Goal: Task Accomplishment & Management: Complete application form

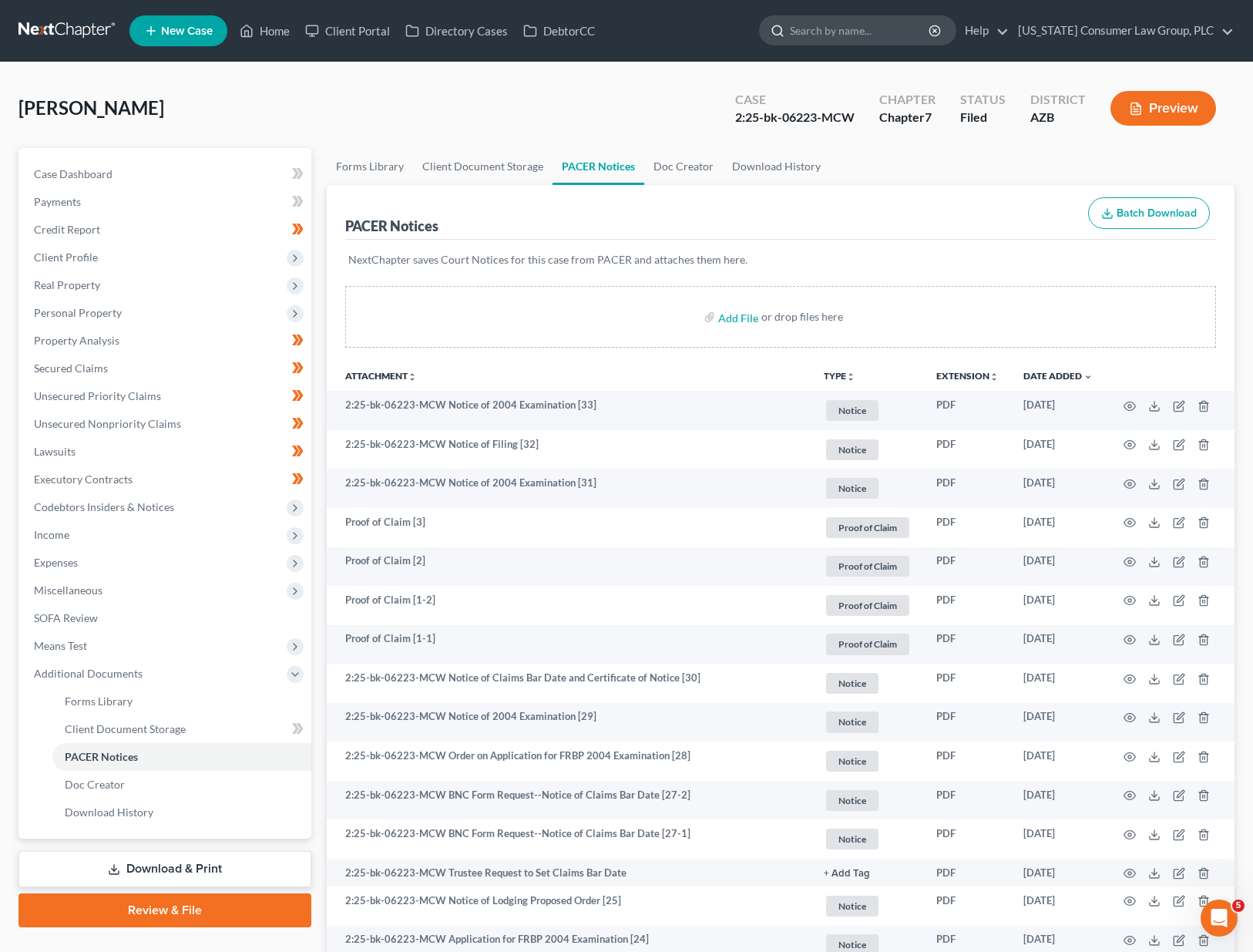
click at [843, 31] on input "search" at bounding box center [860, 30] width 141 height 28
type input "[PERSON_NAME]"
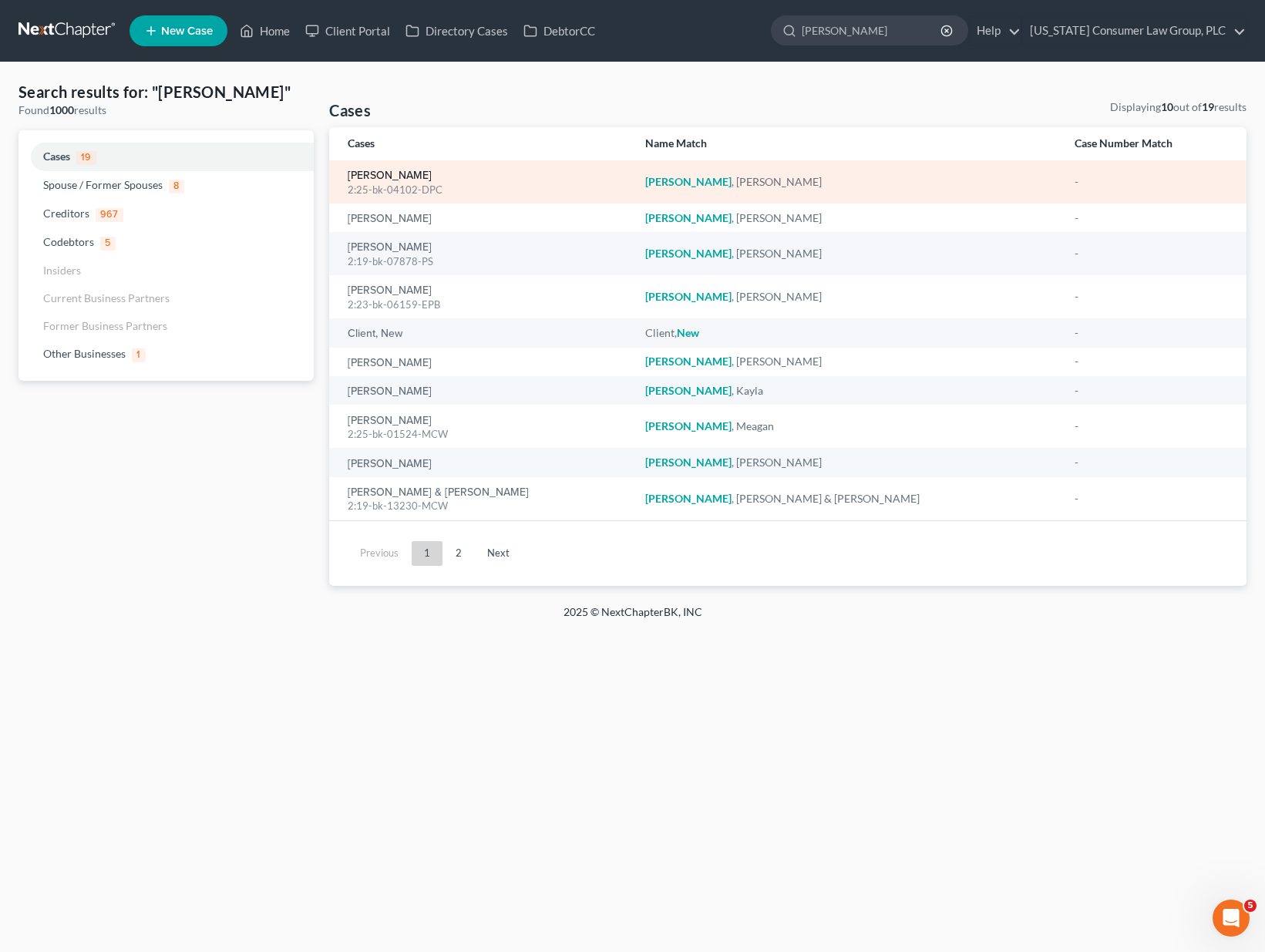
click at [389, 174] on link "[PERSON_NAME]" at bounding box center [390, 176] width 84 height 11
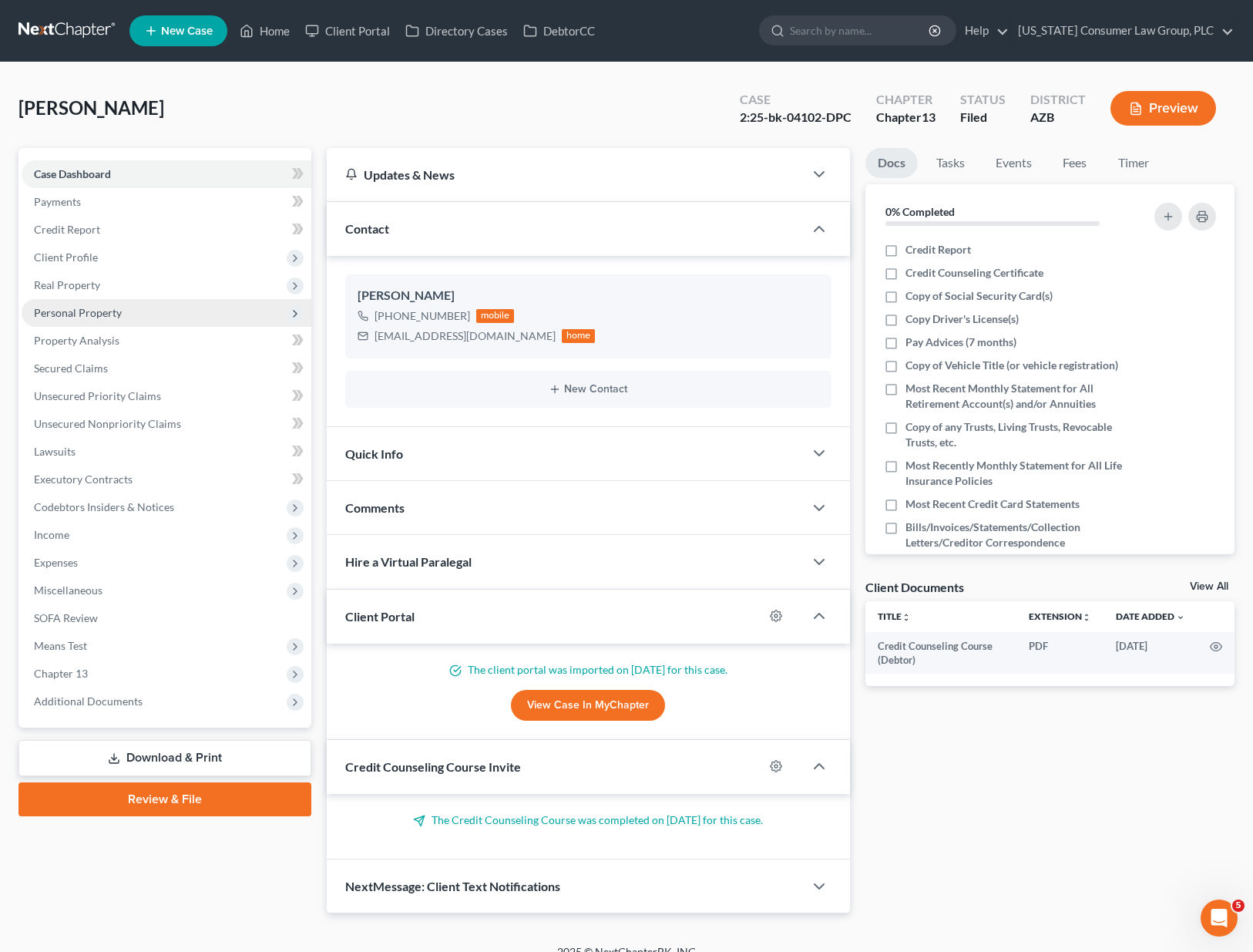
click at [99, 319] on span "Personal Property" at bounding box center [166, 313] width 290 height 27
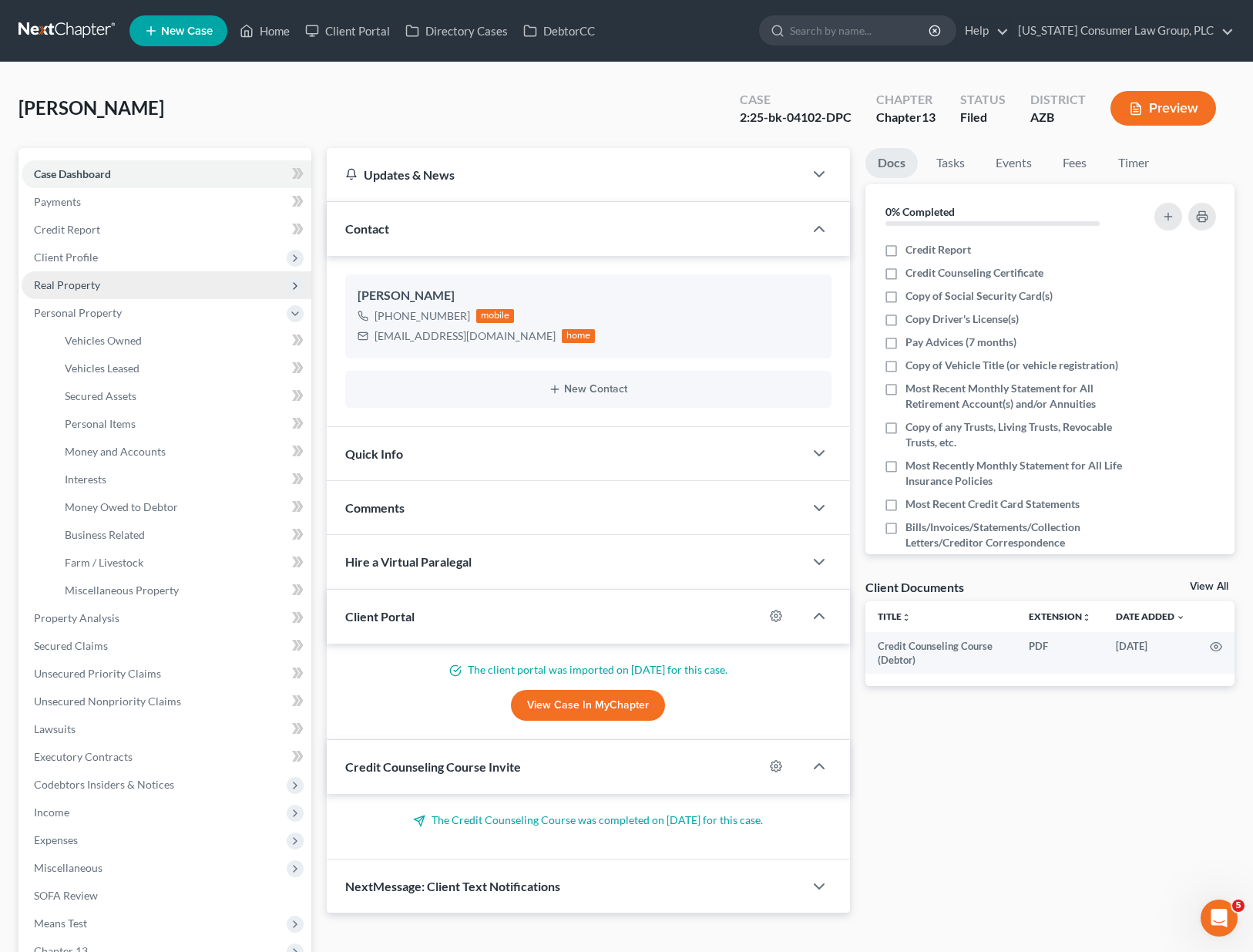
click at [87, 289] on span "Real Property" at bounding box center [66, 284] width 66 height 13
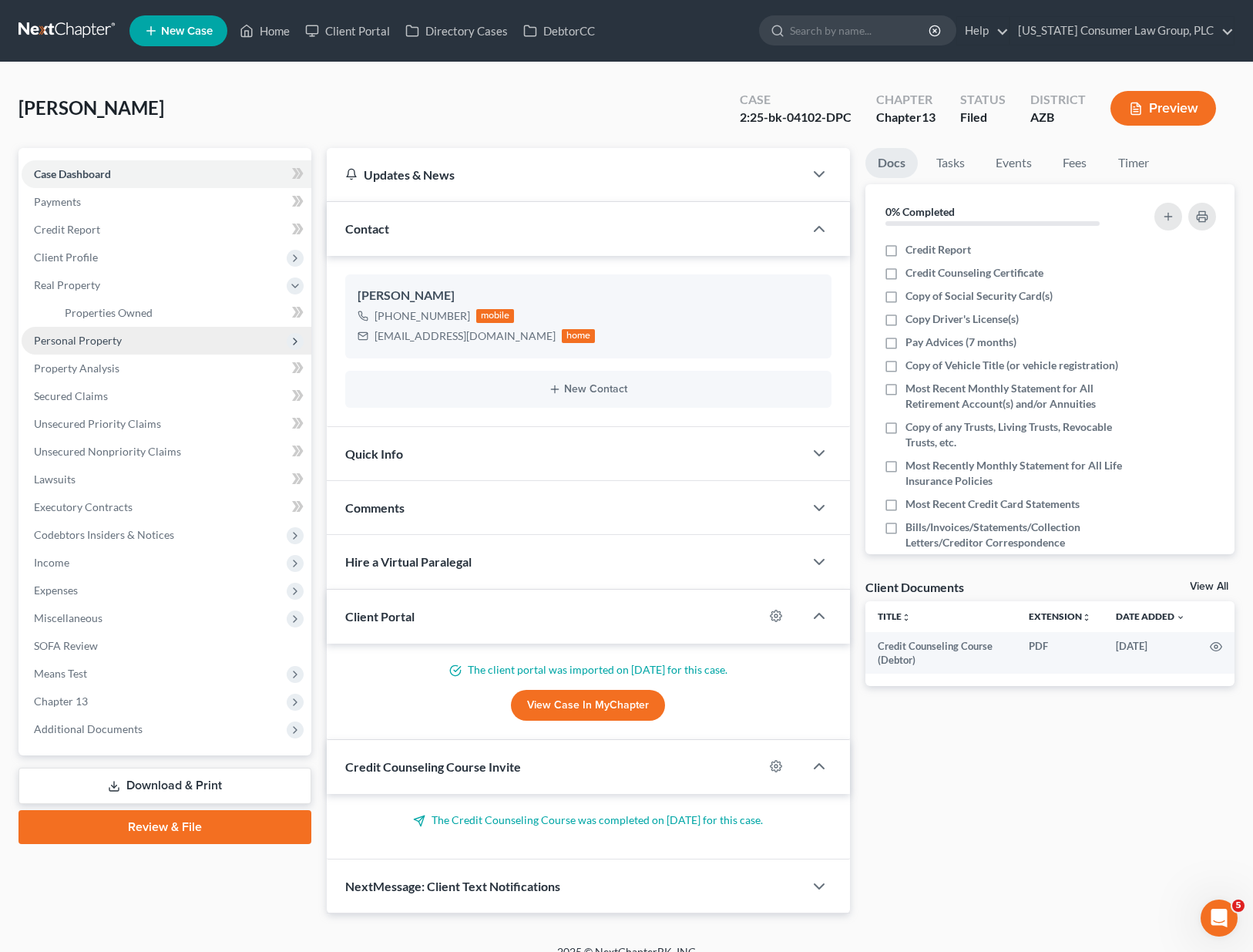
click at [89, 342] on span "Personal Property" at bounding box center [77, 340] width 87 height 13
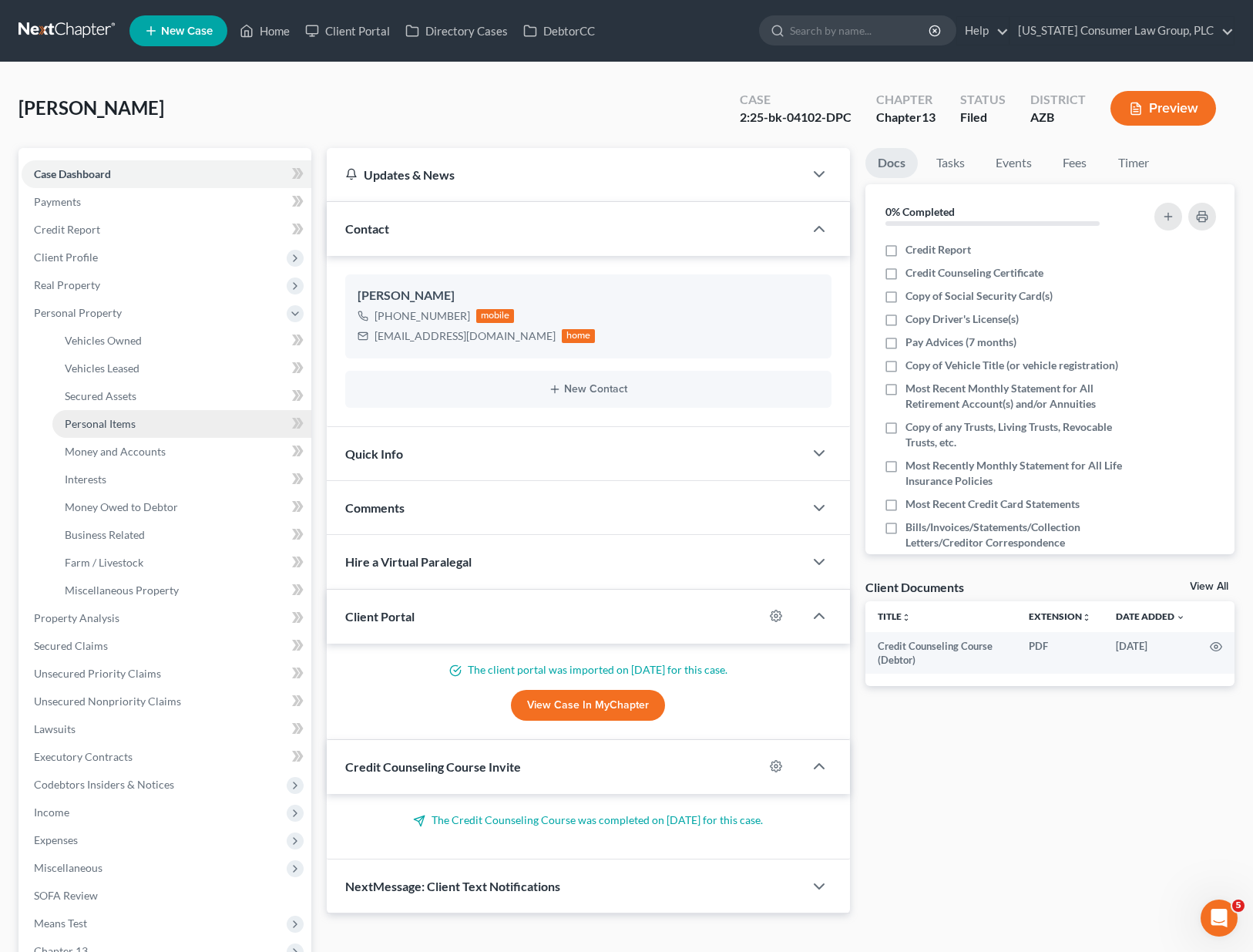
click at [93, 424] on span "Personal Items" at bounding box center [100, 423] width 71 height 13
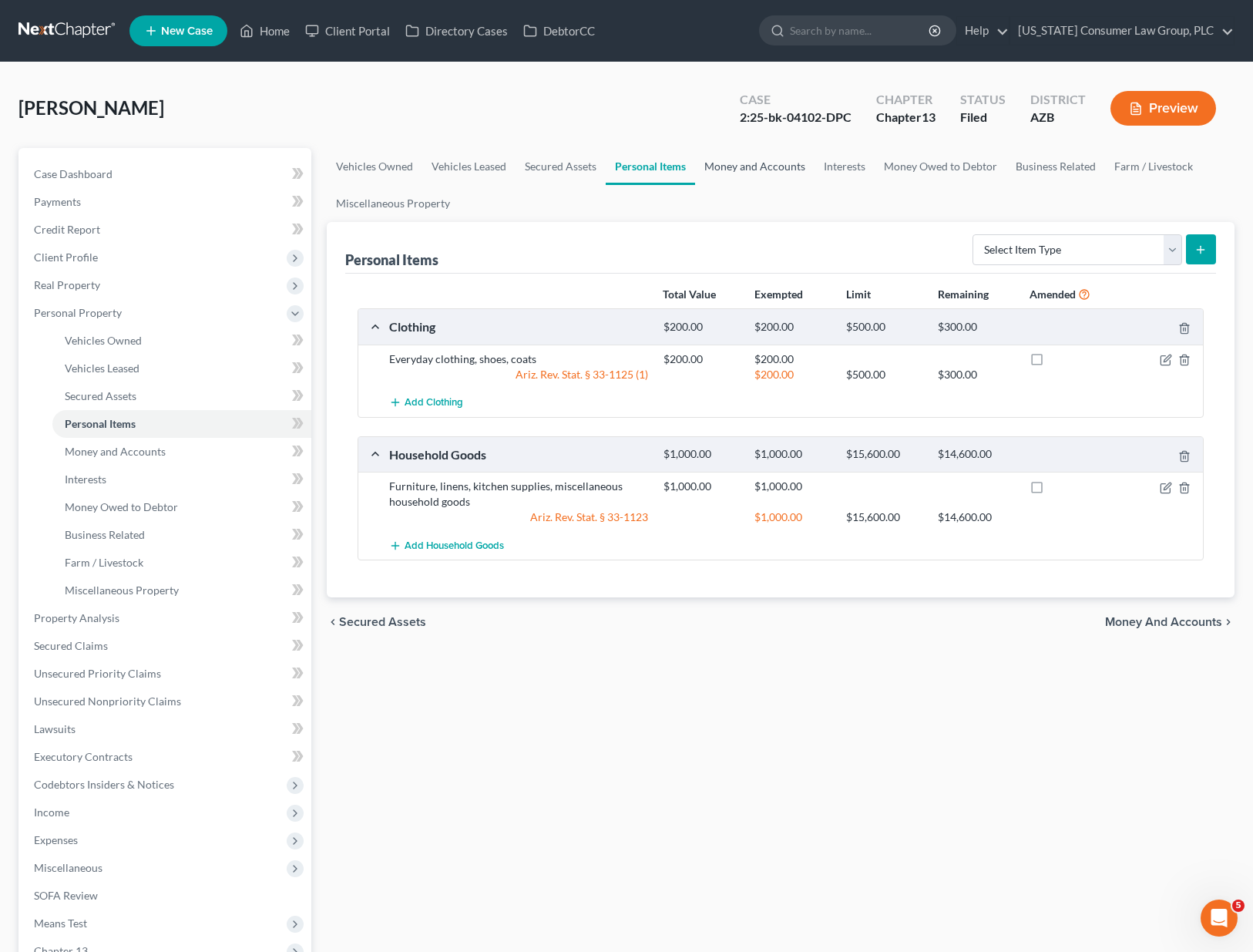
click at [756, 164] on link "Money and Accounts" at bounding box center [754, 167] width 119 height 37
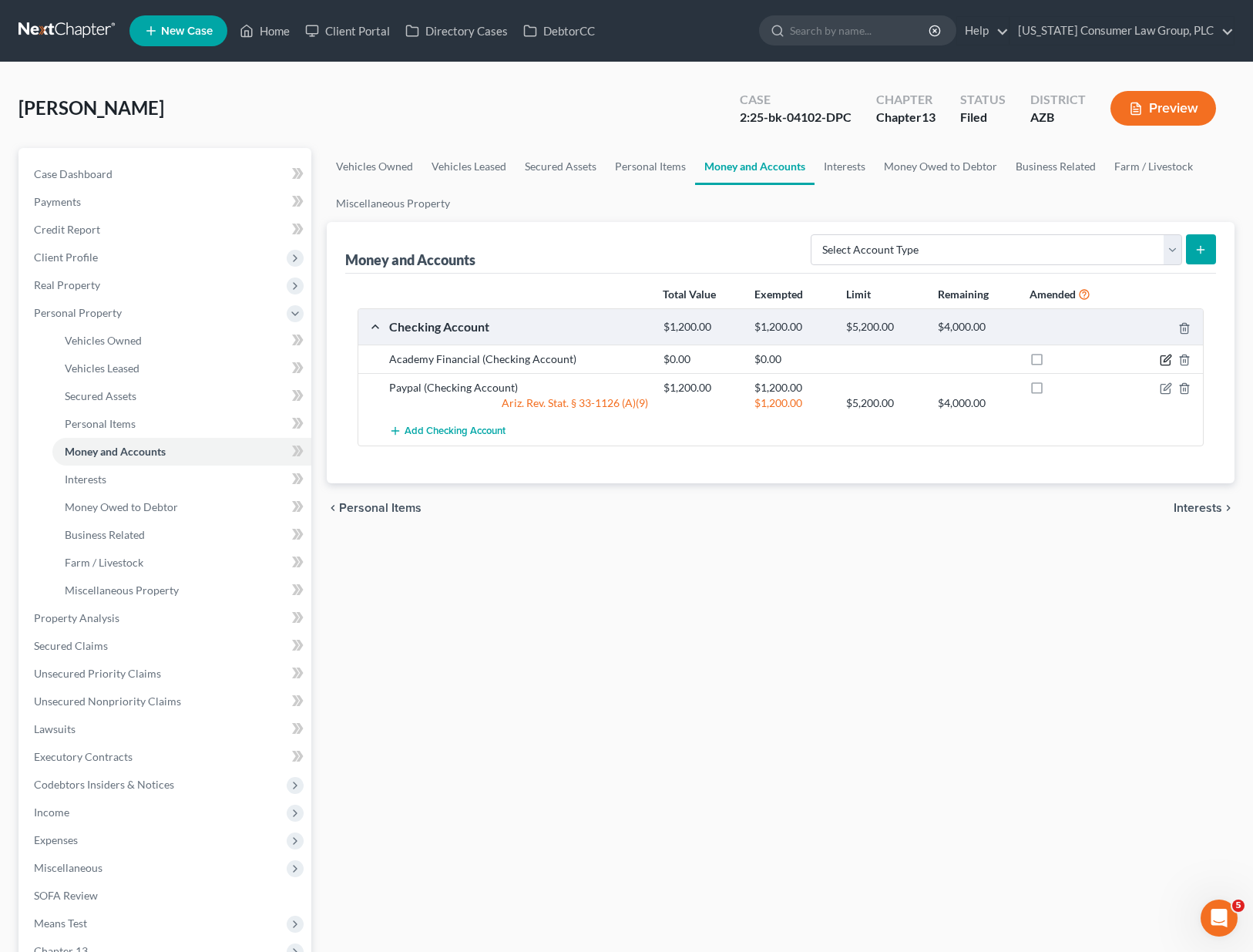
click at [1160, 354] on icon "button" at bounding box center [1166, 359] width 12 height 12
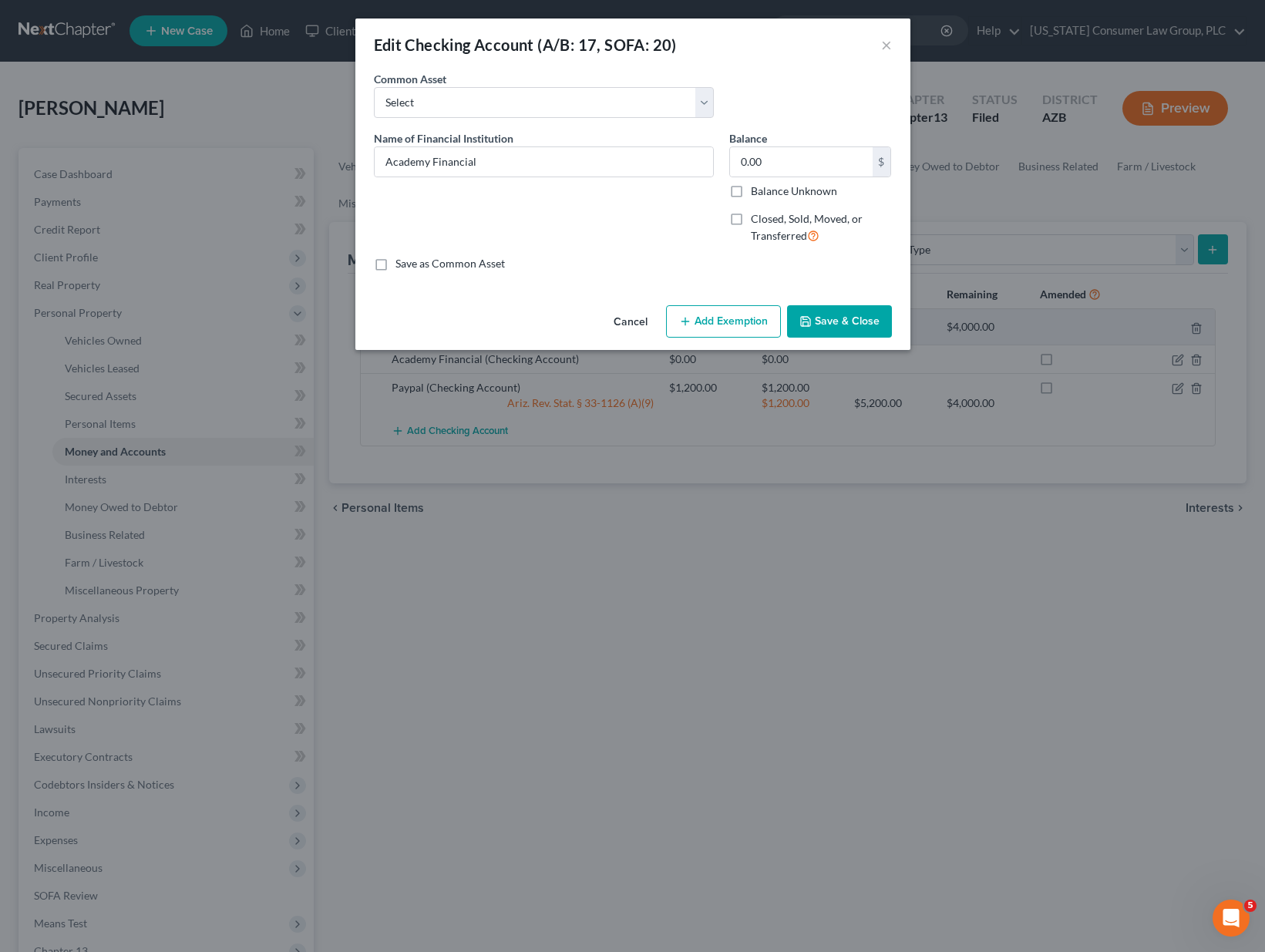
click at [751, 217] on label "Closed, Sold, Moved, or Transferred" at bounding box center [822, 228] width 141 height 34
click at [757, 217] on input "Closed, Sold, Moved, or Transferred" at bounding box center [761, 215] width 10 height 10
checkbox input "true"
select select "1"
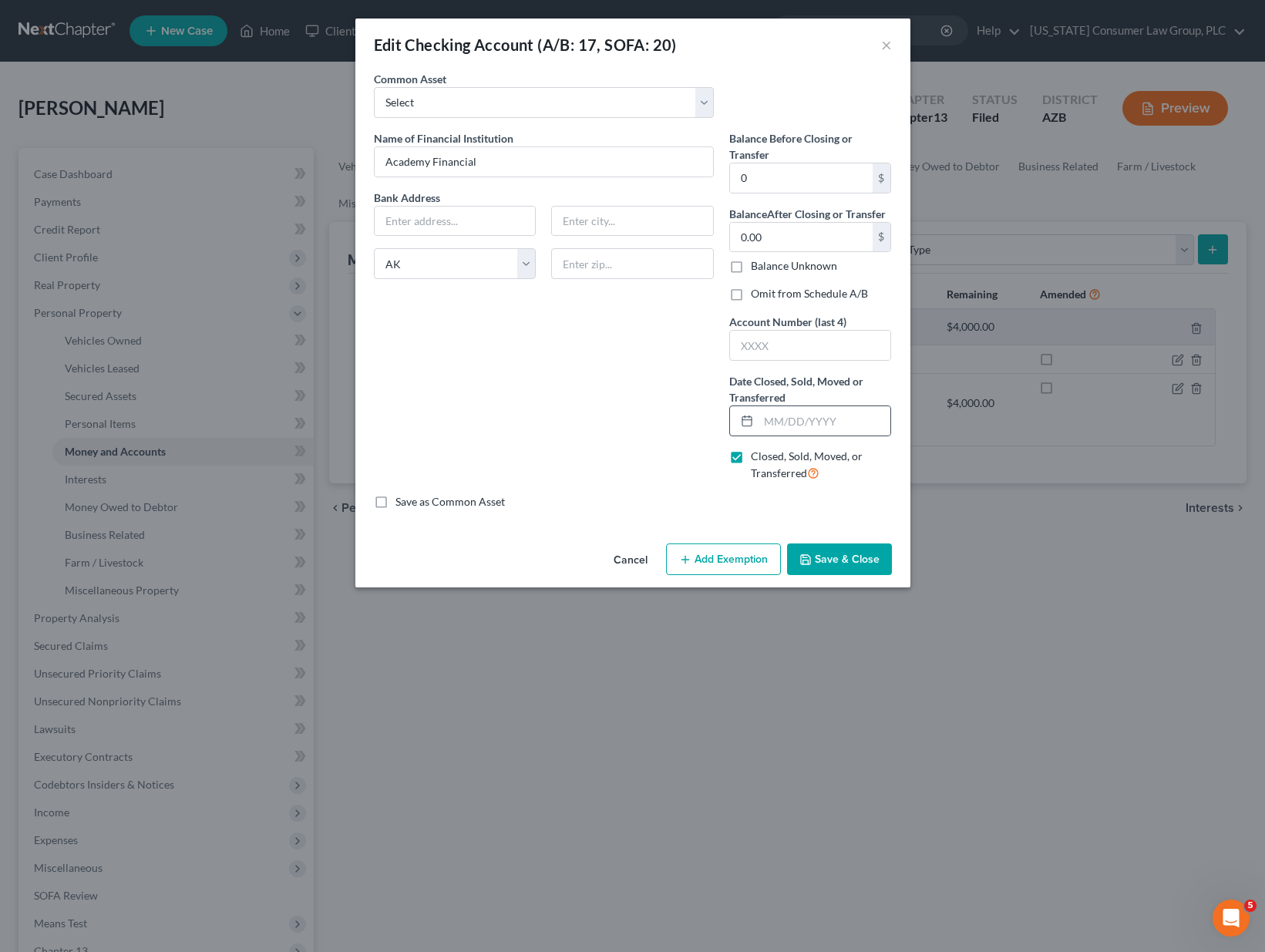
click at [743, 427] on icon at bounding box center [747, 420] width 12 height 12
click at [761, 415] on input "text" at bounding box center [825, 420] width 133 height 29
type input "[DATE]"
click at [845, 553] on button "Save & Close" at bounding box center [839, 559] width 105 height 33
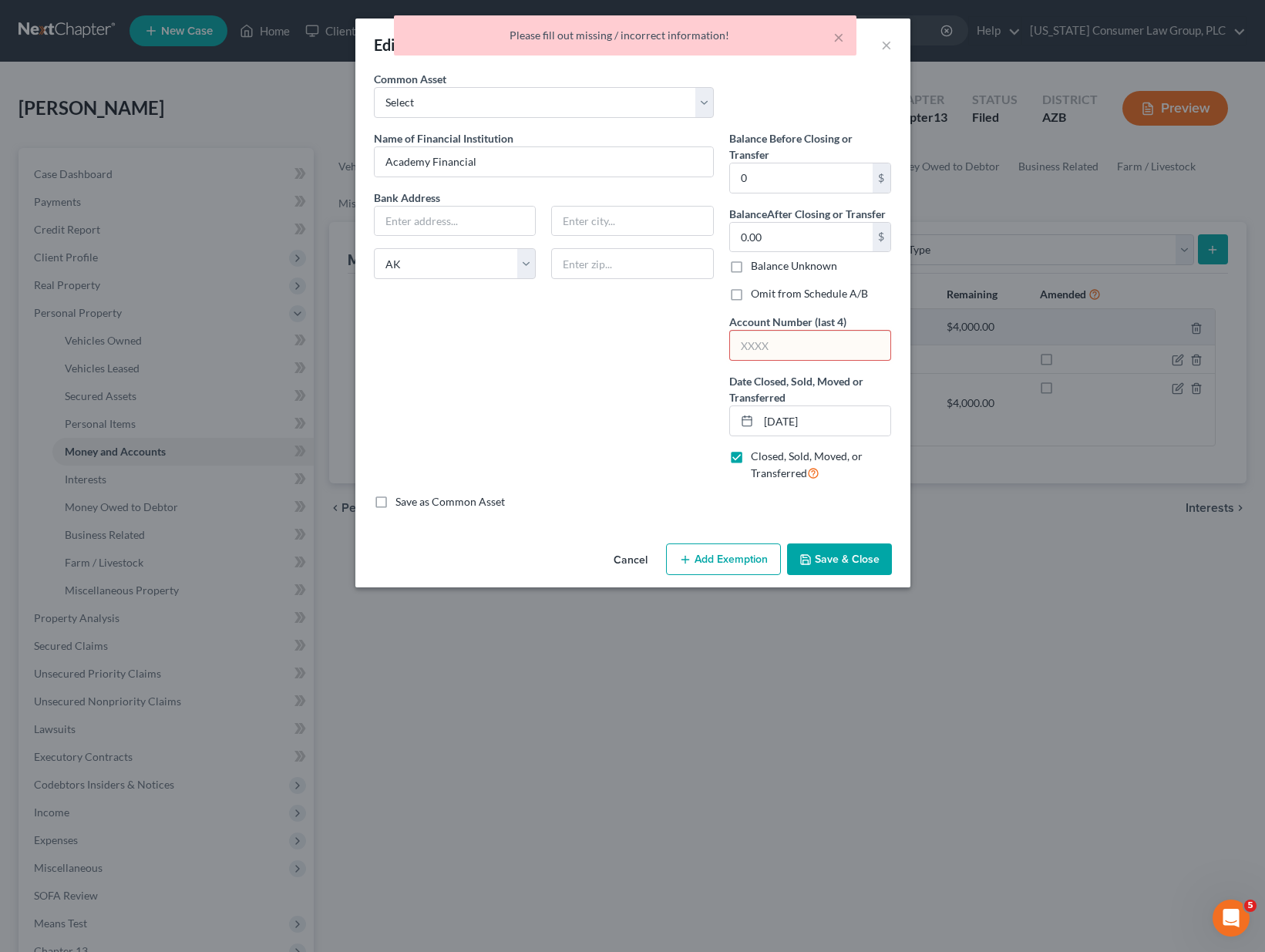
click at [794, 344] on input "text" at bounding box center [810, 344] width 161 height 29
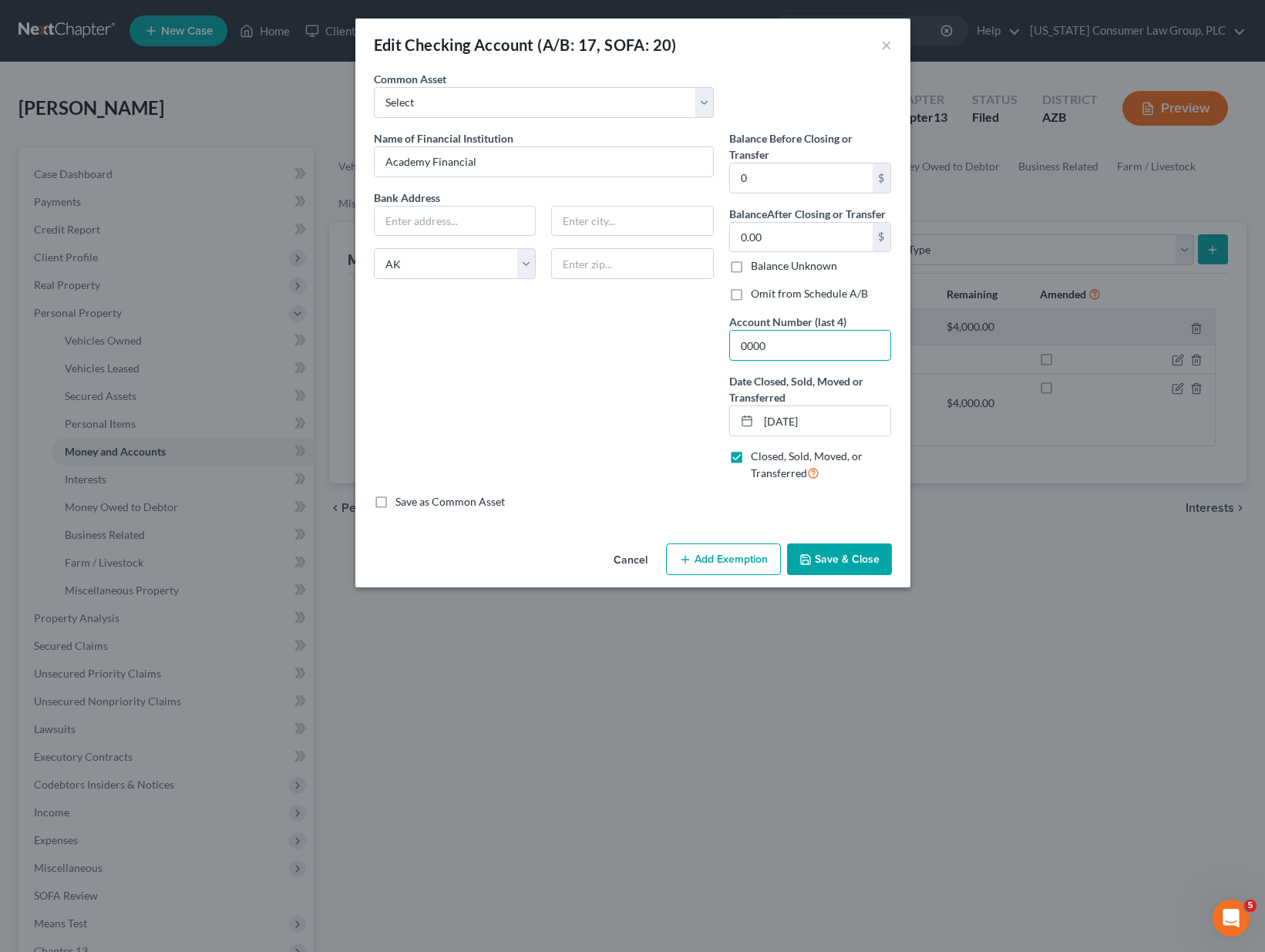
type input "0000"
click at [845, 553] on button "Save & Close" at bounding box center [839, 559] width 105 height 33
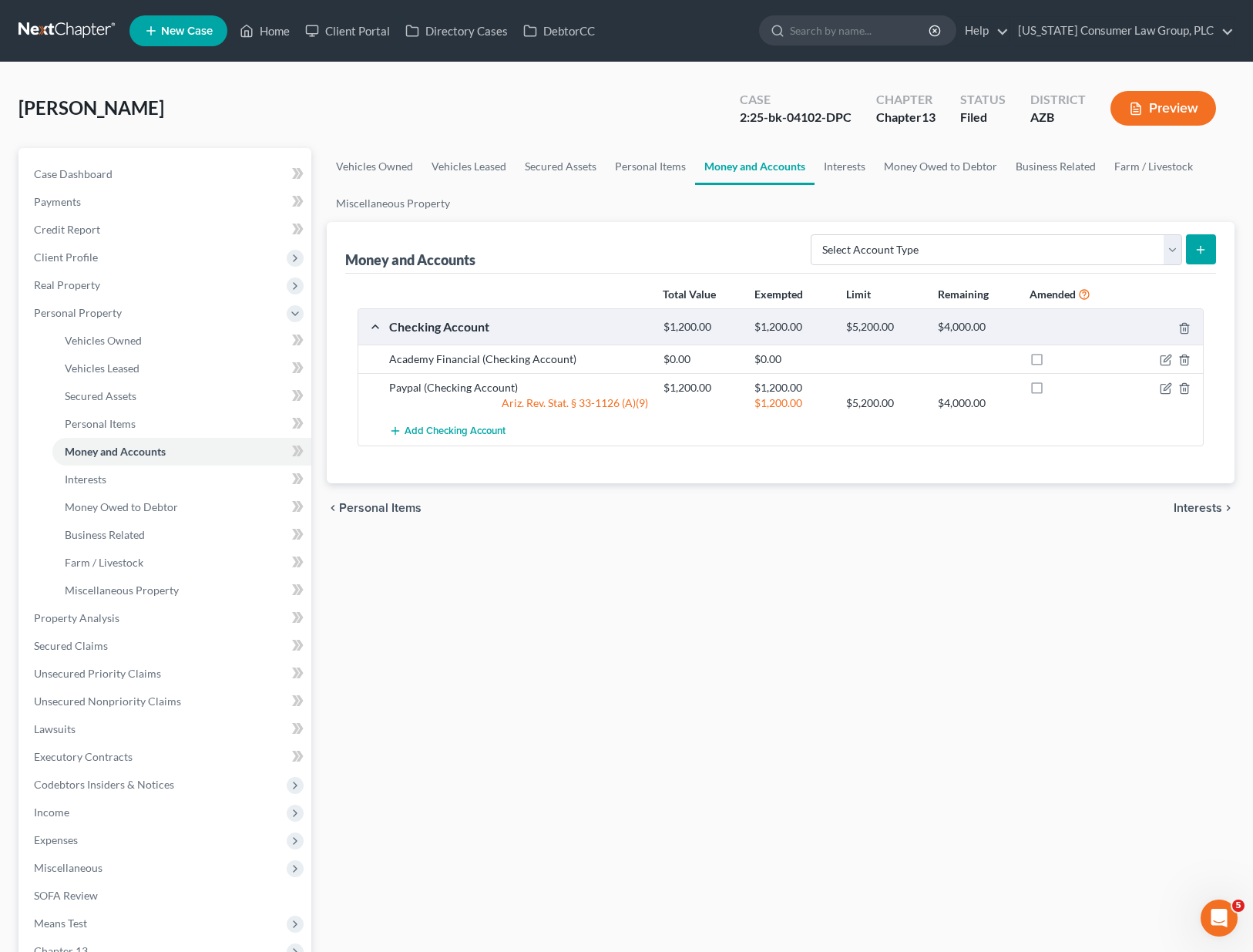
click at [1051, 363] on label at bounding box center [1051, 363] width 0 height 0
click at [1057, 357] on input "checkbox" at bounding box center [1061, 356] width 10 height 10
checkbox input "true"
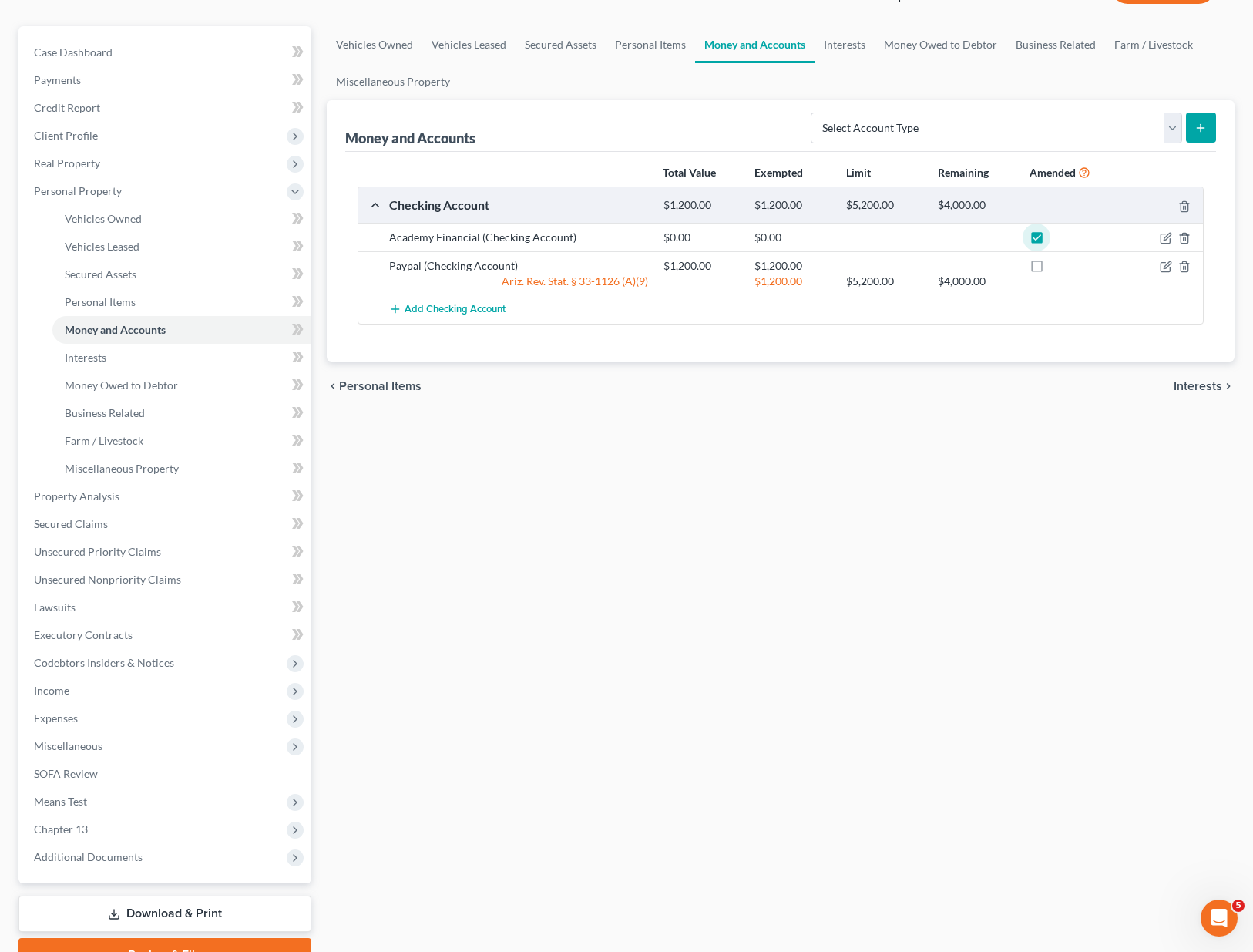
scroll to position [200, 0]
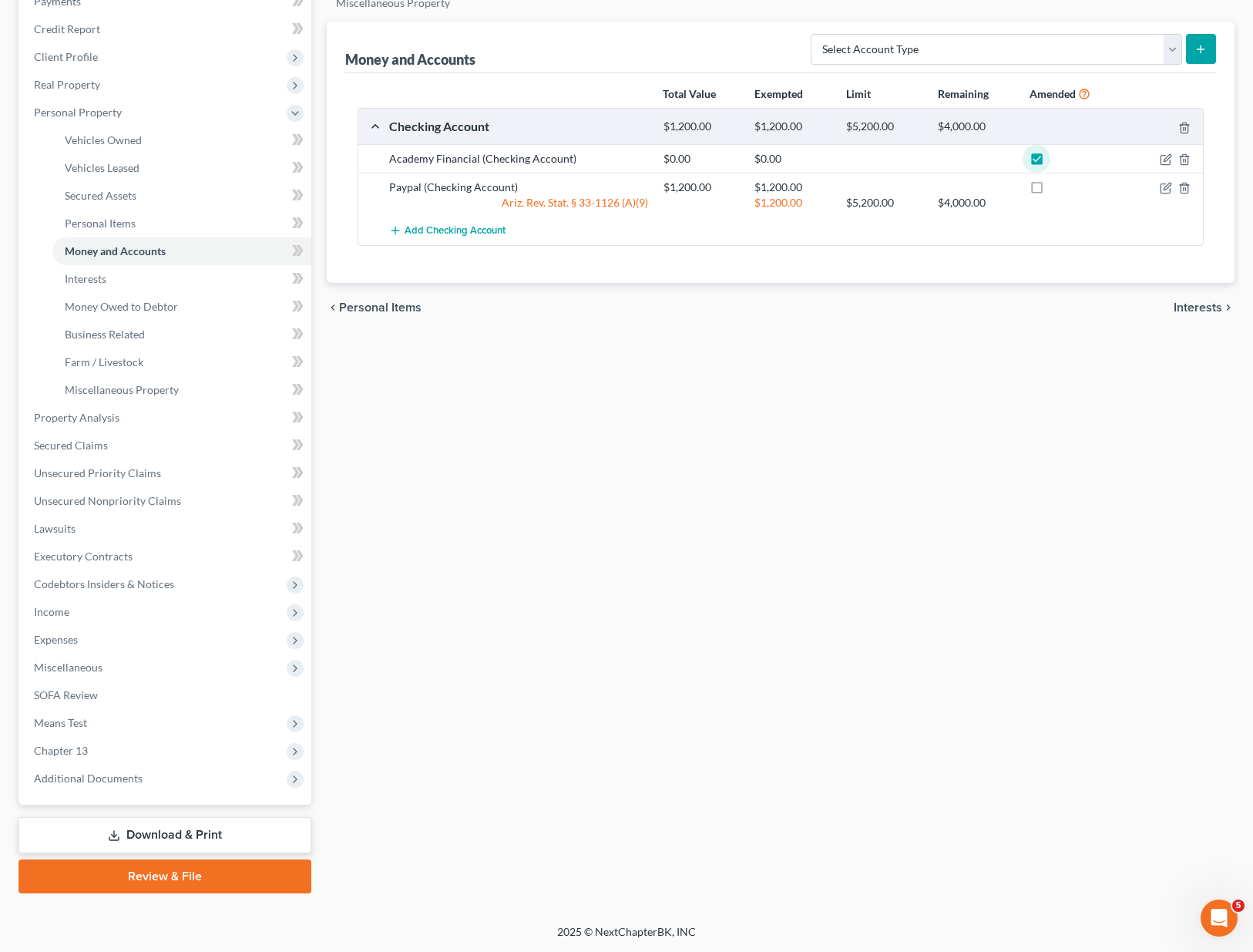
click at [126, 833] on link "Download & Print" at bounding box center [165, 835] width 293 height 36
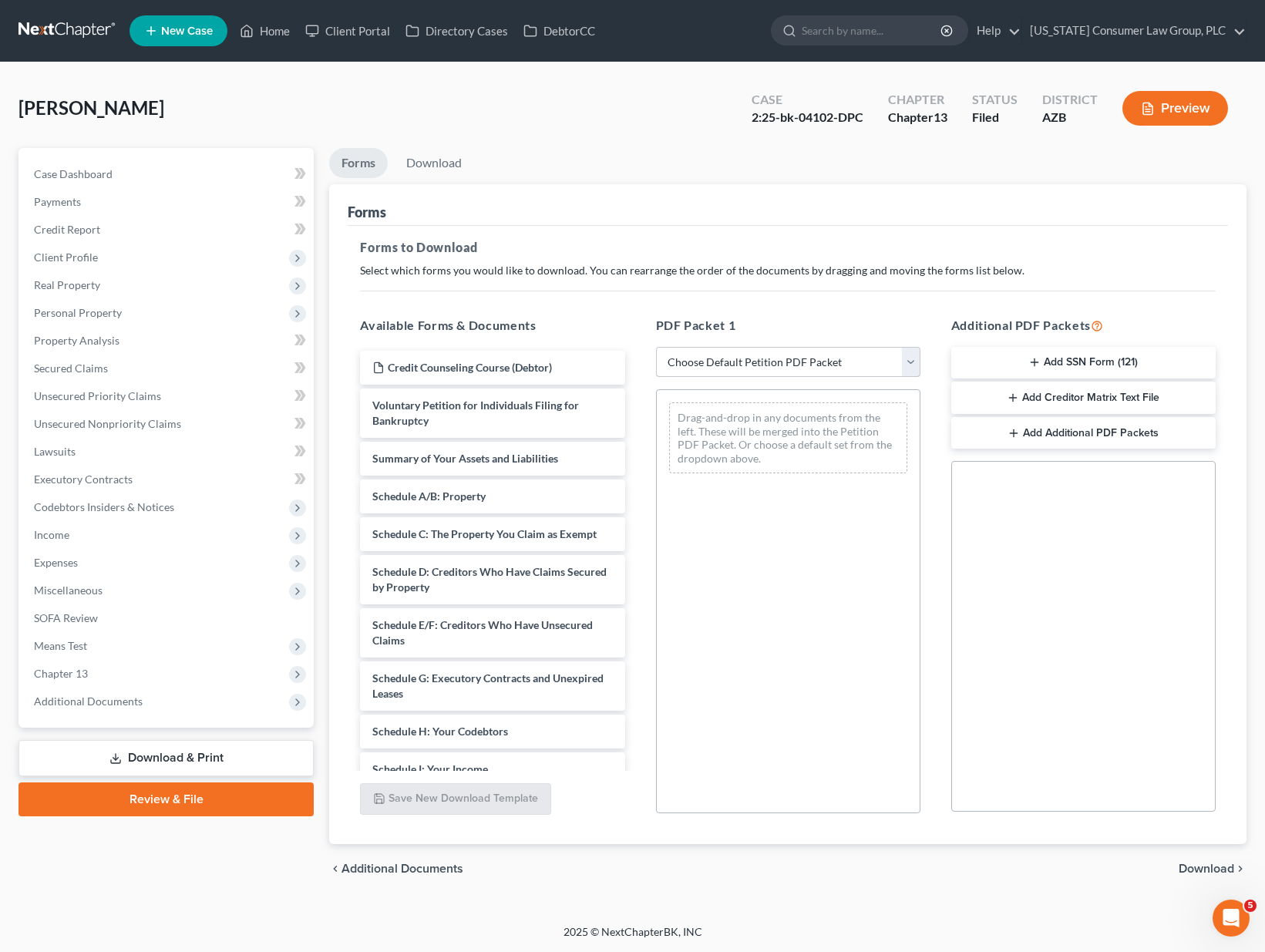
click at [911, 363] on select "Choose Default Petition PDF Packet Complete Bankruptcy Petition (all forms and …" at bounding box center [788, 362] width 264 height 31
select select "2"
click at [656, 347] on select "Choose Default Petition PDF Packet Complete Bankruptcy Petition (all forms and …" at bounding box center [788, 362] width 264 height 31
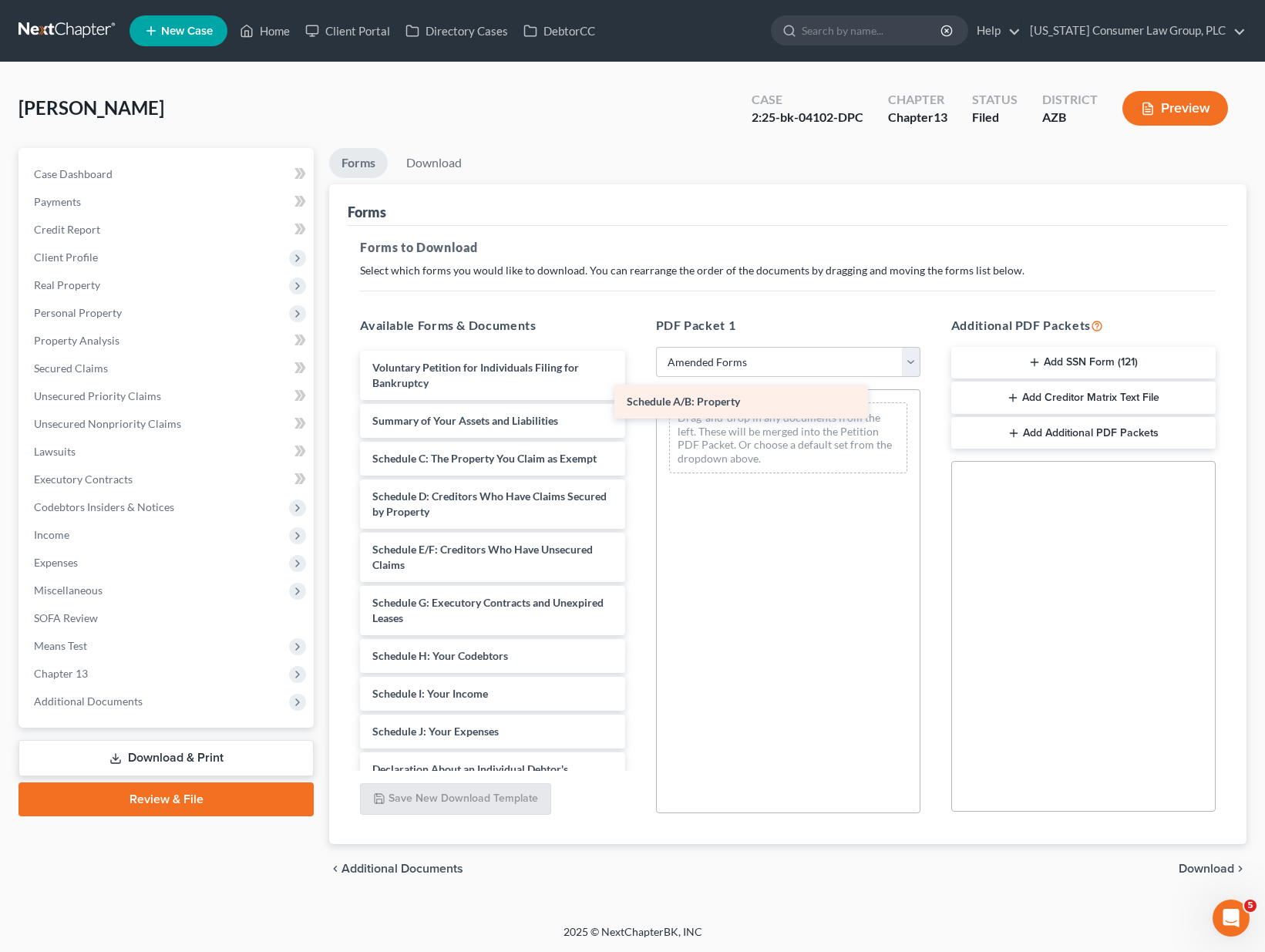
drag, startPoint x: 498, startPoint y: 466, endPoint x: 753, endPoint y: 409, distance: 261.3
click at [637, 409] on div "Schedule A/B: Property Voluntary Petition for Individuals Filing for Bankruptcy…" at bounding box center [492, 712] width 289 height 723
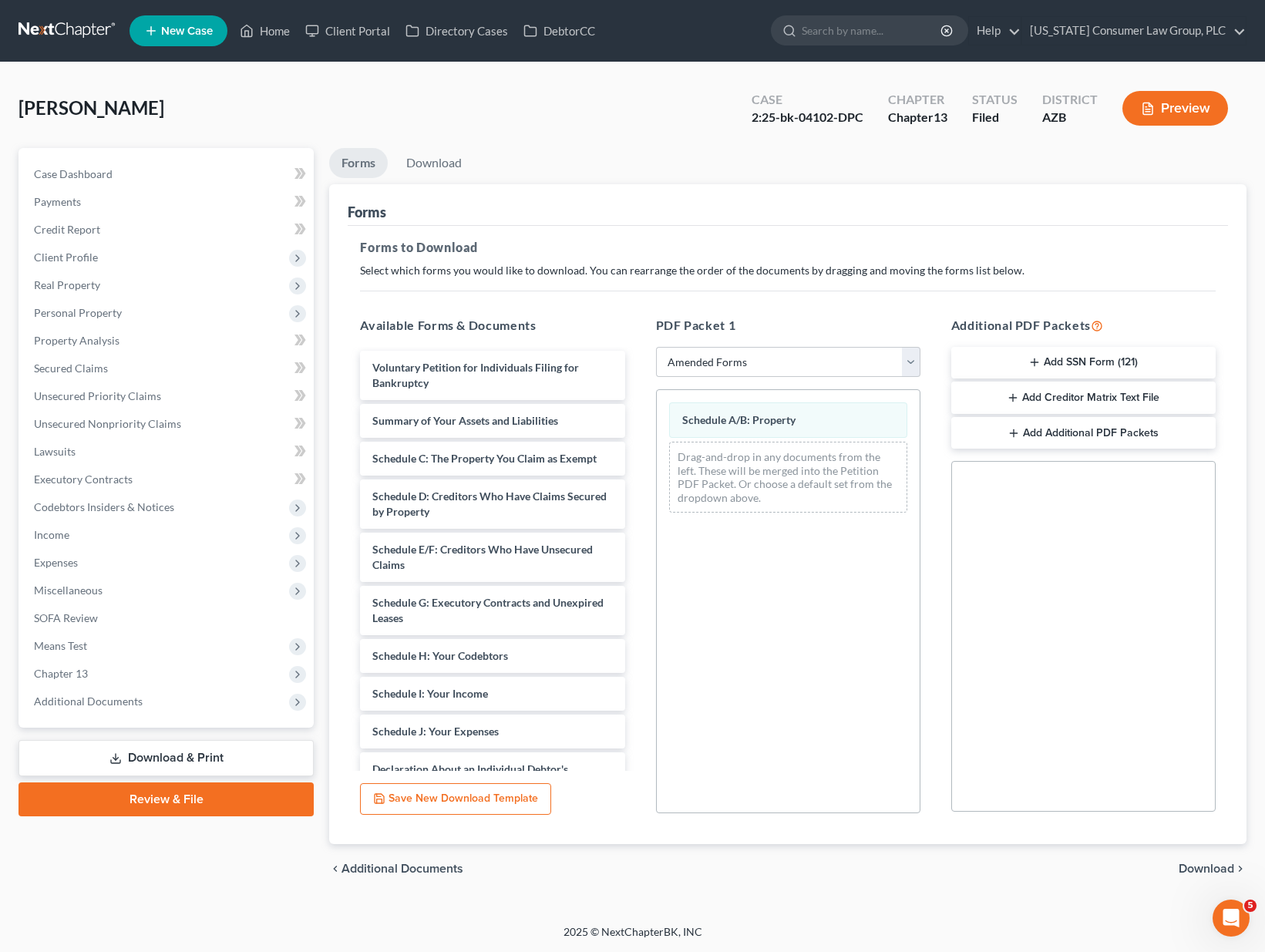
click at [1201, 866] on span "Download" at bounding box center [1206, 868] width 56 height 12
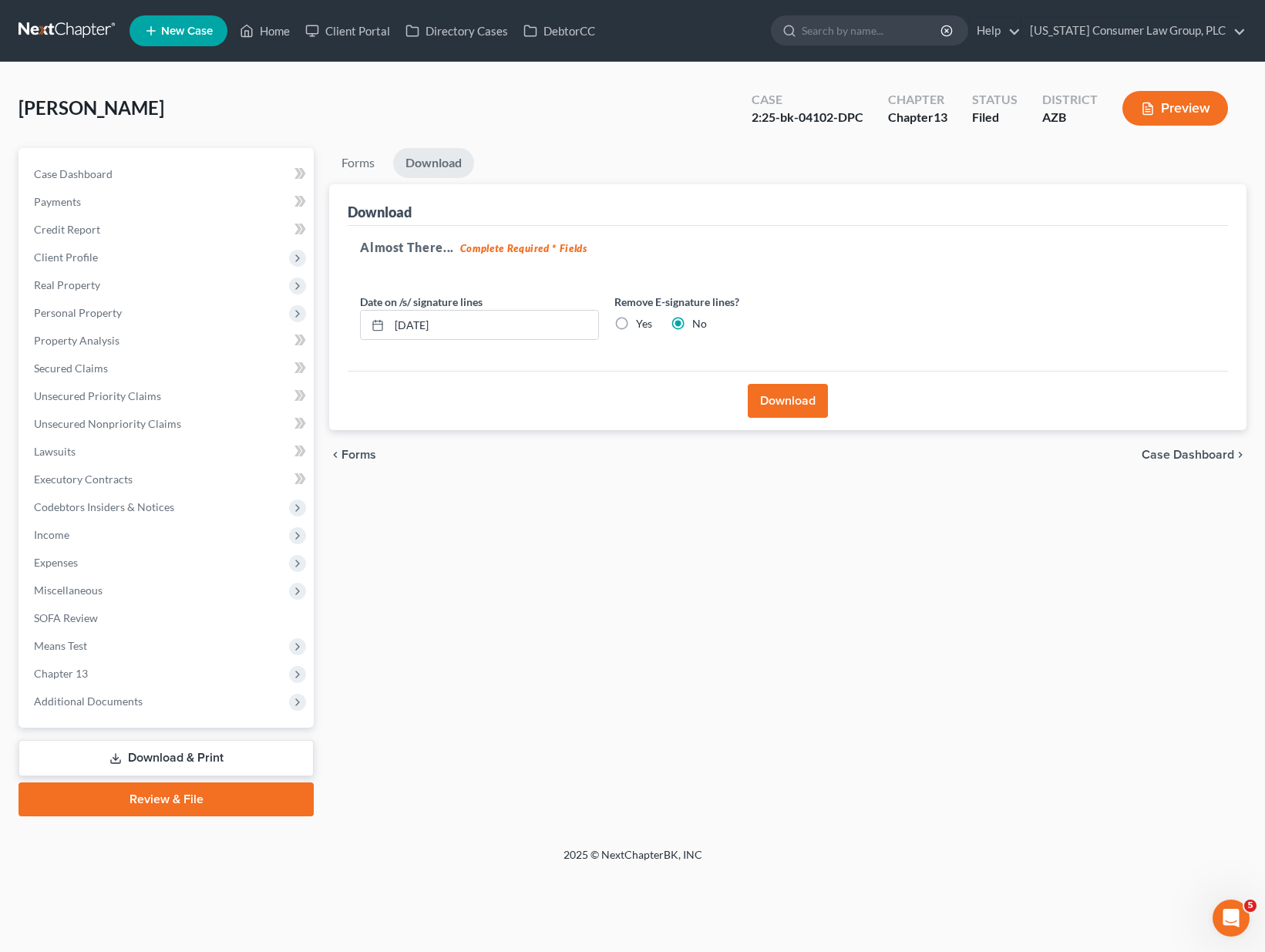
click at [803, 402] on button "Download" at bounding box center [787, 401] width 80 height 34
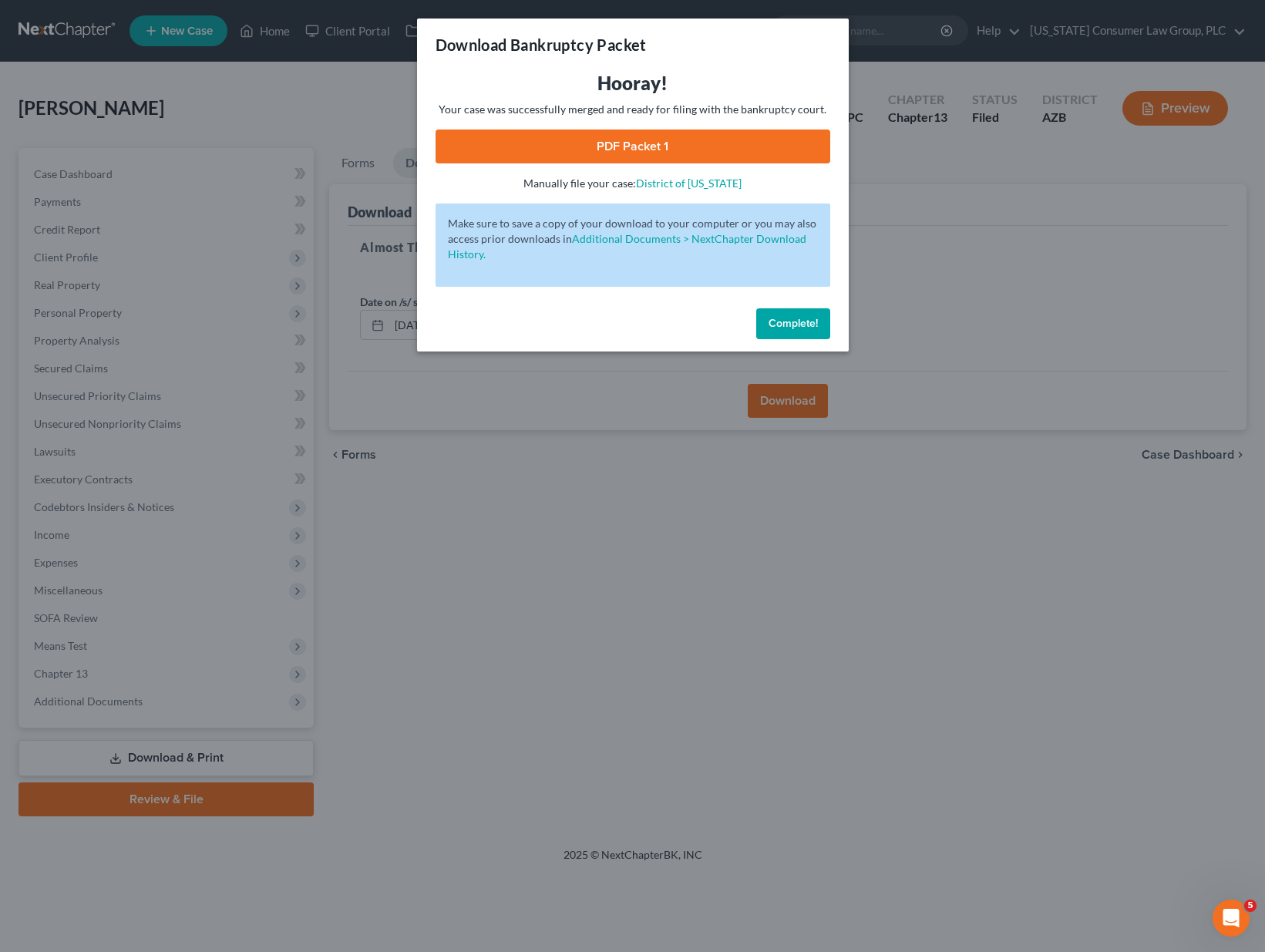
click at [602, 144] on link "PDF Packet 1" at bounding box center [632, 147] width 395 height 34
